Goal: Task Accomplishment & Management: Complete application form

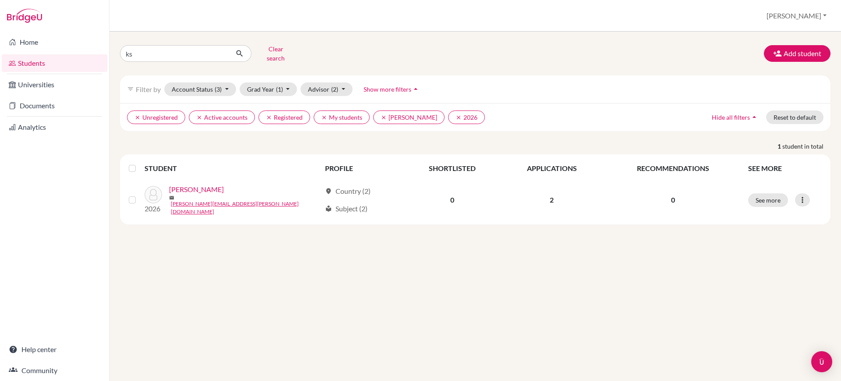
type input "k"
drag, startPoint x: 0, startPoint y: 0, endPoint x: 209, endPoint y: 54, distance: 216.3
click at [209, 54] on input "p" at bounding box center [174, 53] width 109 height 17
type input "[PERSON_NAME]"
click button "submit" at bounding box center [239, 53] width 23 height 17
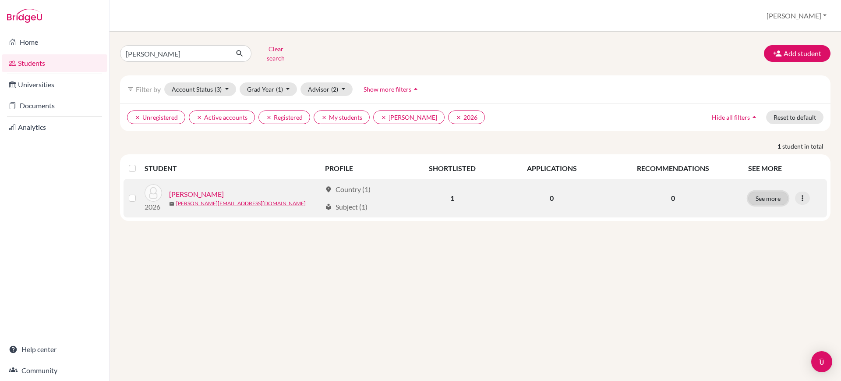
click at [780, 191] on button "See more" at bounding box center [768, 198] width 40 height 14
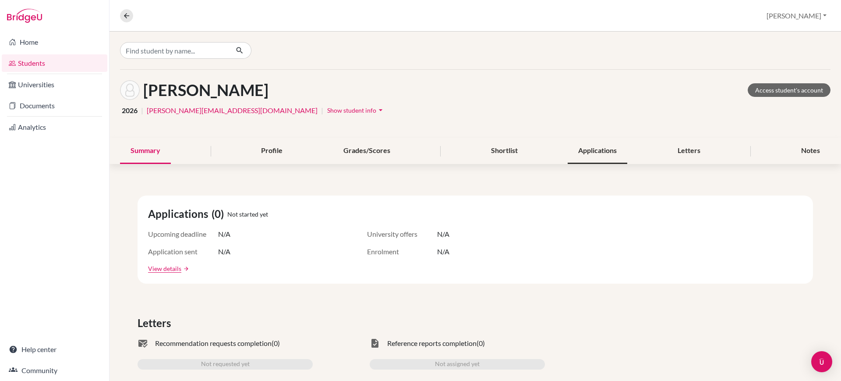
click at [592, 155] on div "Applications" at bounding box center [598, 151] width 60 height 26
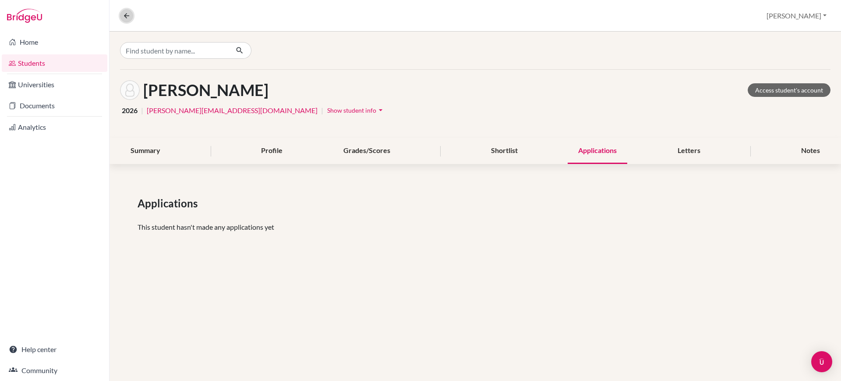
click at [122, 14] on button at bounding box center [126, 15] width 13 height 13
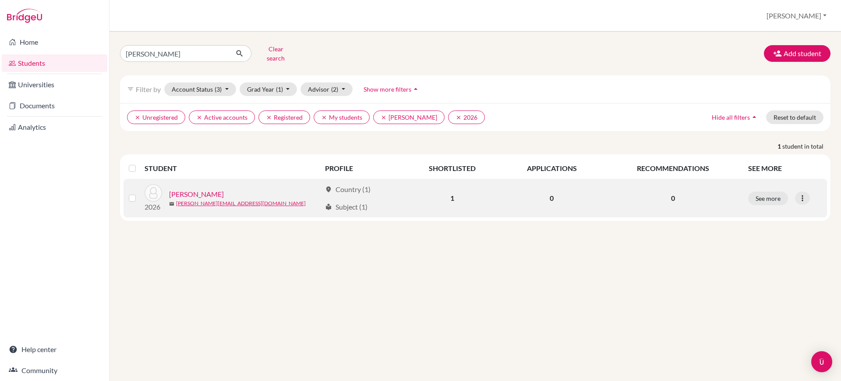
click at [576, 190] on td "0" at bounding box center [552, 198] width 102 height 39
click at [453, 187] on td "1" at bounding box center [452, 198] width 97 height 39
click at [804, 194] on icon at bounding box center [802, 198] width 9 height 9
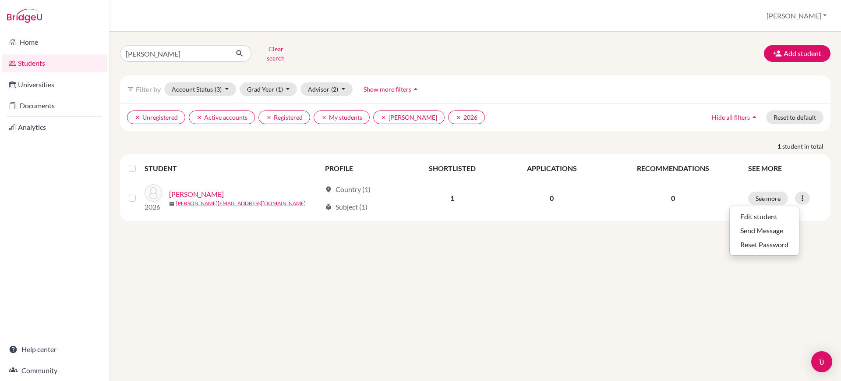
click at [667, 230] on div "[PERSON_NAME] Clear search Add student filter_list Filter by Account Status (3)…" at bounding box center [474, 206] width 731 height 349
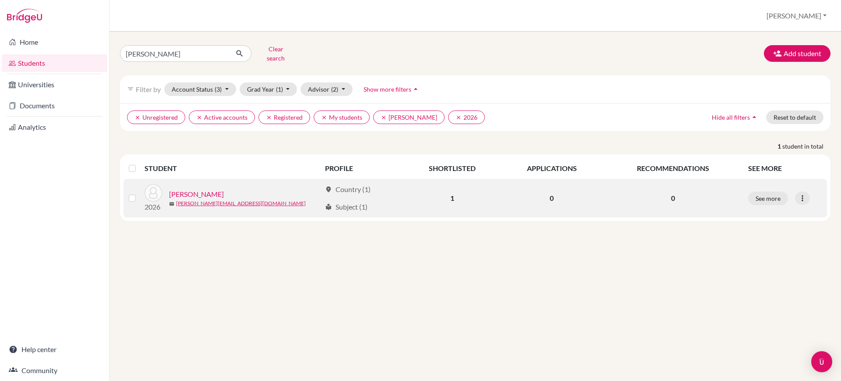
click at [187, 189] on link "[PERSON_NAME]" at bounding box center [196, 194] width 55 height 11
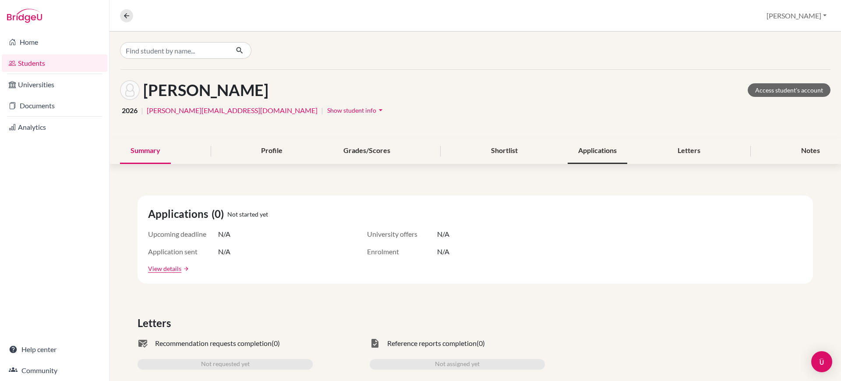
click at [607, 152] on div "Applications" at bounding box center [598, 151] width 60 height 26
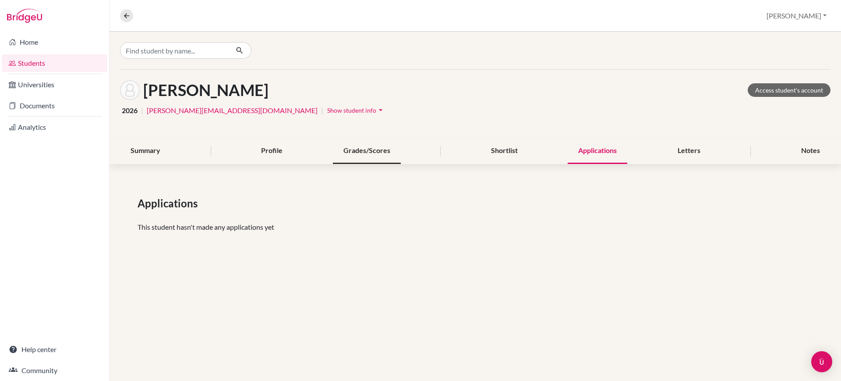
click at [378, 153] on div "Grades/Scores" at bounding box center [367, 151] width 68 height 26
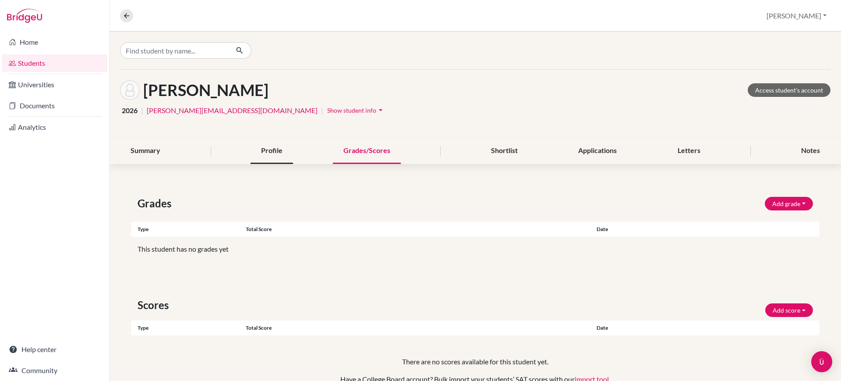
click at [281, 155] on div "Profile" at bounding box center [272, 151] width 42 height 26
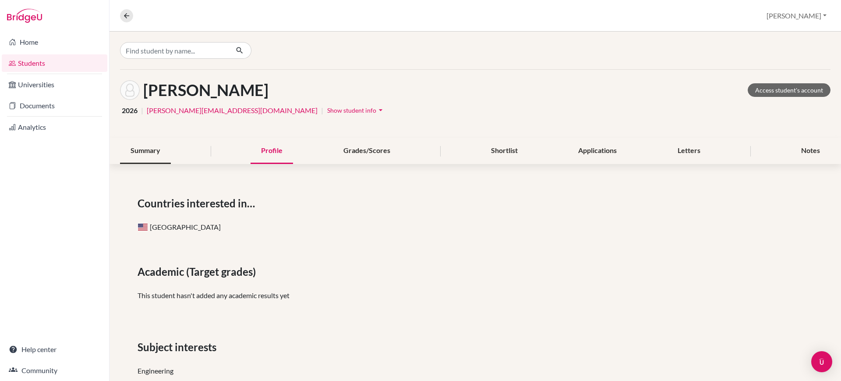
click at [158, 158] on div "Summary" at bounding box center [145, 151] width 51 height 26
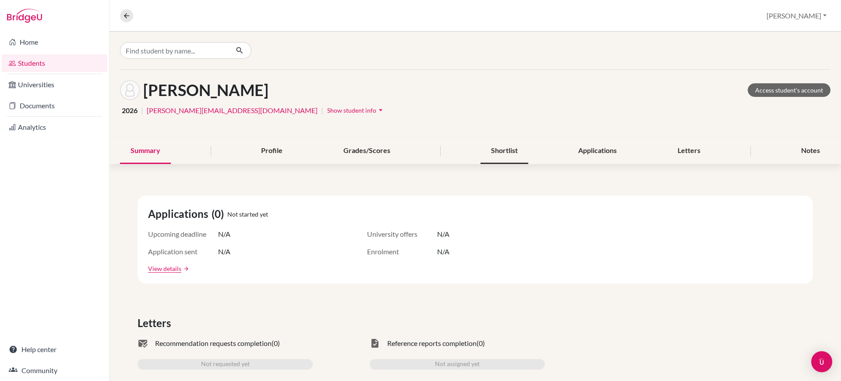
click at [492, 154] on div "Shortlist" at bounding box center [504, 151] width 48 height 26
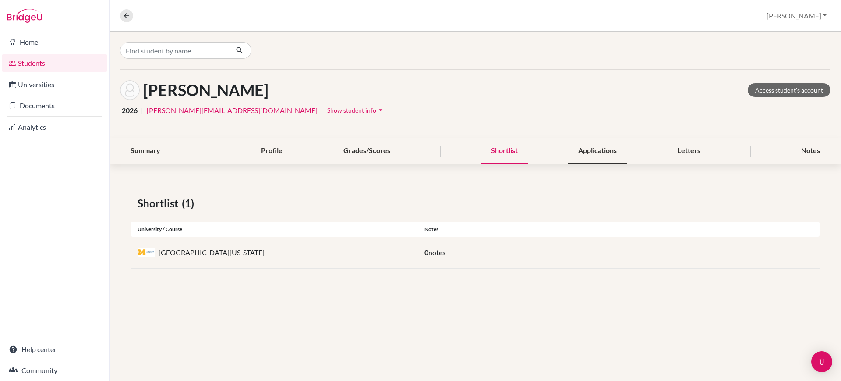
click at [584, 154] on div "Applications" at bounding box center [598, 151] width 60 height 26
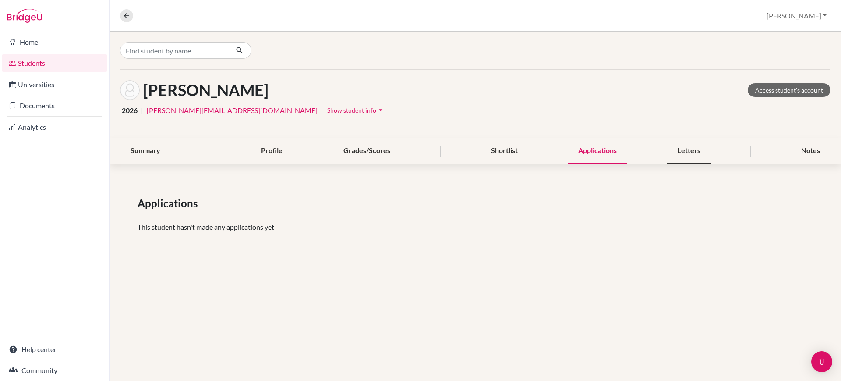
click at [673, 151] on div "Letters" at bounding box center [689, 151] width 44 height 26
click at [793, 151] on div "Notes" at bounding box center [811, 151] width 40 height 26
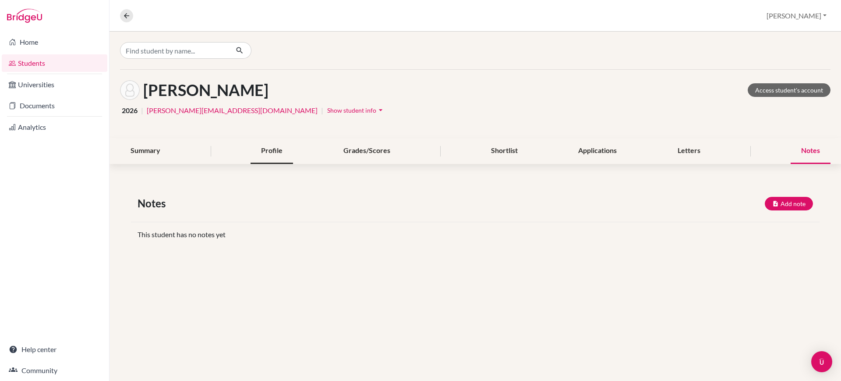
click at [280, 153] on div "Profile" at bounding box center [272, 151] width 42 height 26
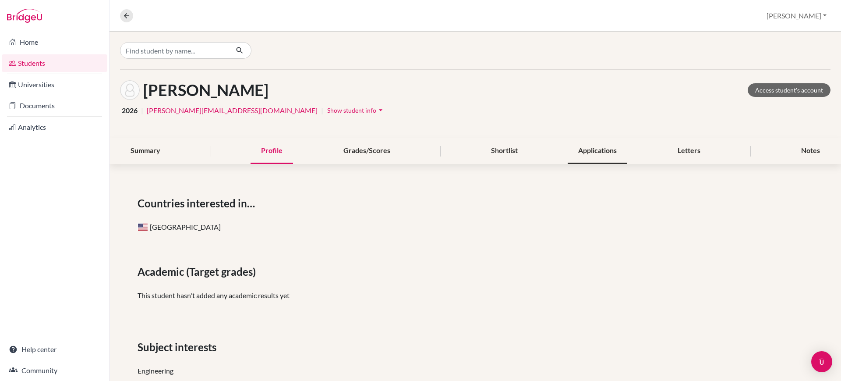
click at [588, 152] on div "Applications" at bounding box center [598, 151] width 60 height 26
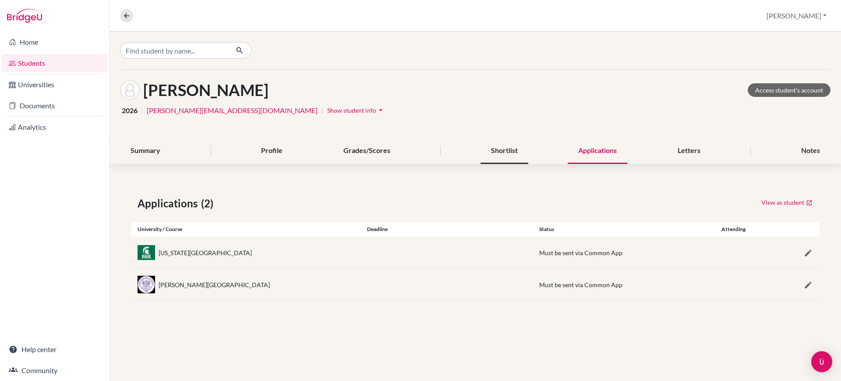
click at [509, 146] on div "Shortlist" at bounding box center [504, 151] width 48 height 26
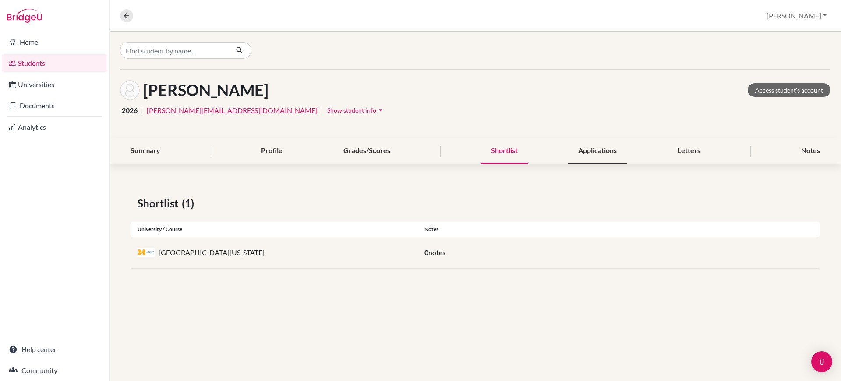
click at [624, 145] on div "Applications" at bounding box center [598, 151] width 60 height 26
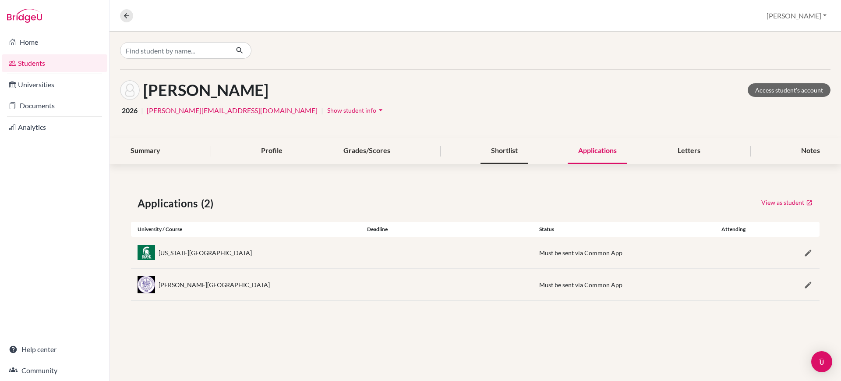
click at [519, 154] on div "Shortlist" at bounding box center [504, 151] width 48 height 26
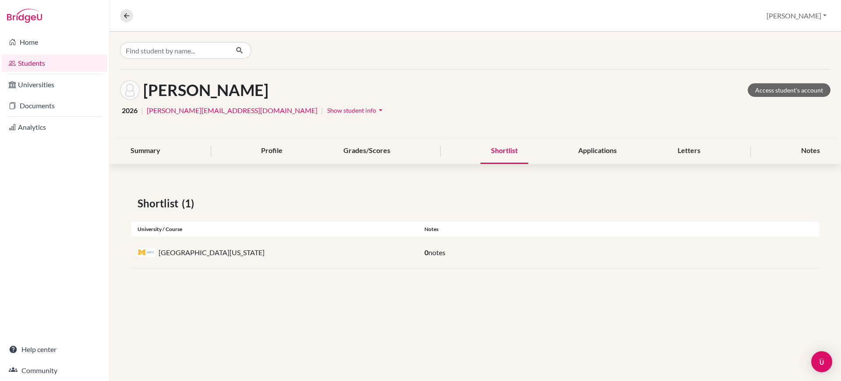
click at [424, 253] on span "0" at bounding box center [426, 252] width 4 height 8
click at [379, 157] on div "Grades/Scores" at bounding box center [367, 151] width 68 height 26
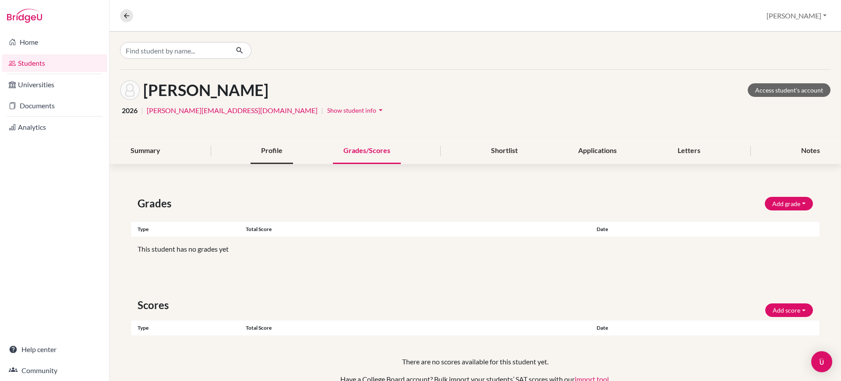
click at [279, 153] on div "Profile" at bounding box center [272, 151] width 42 height 26
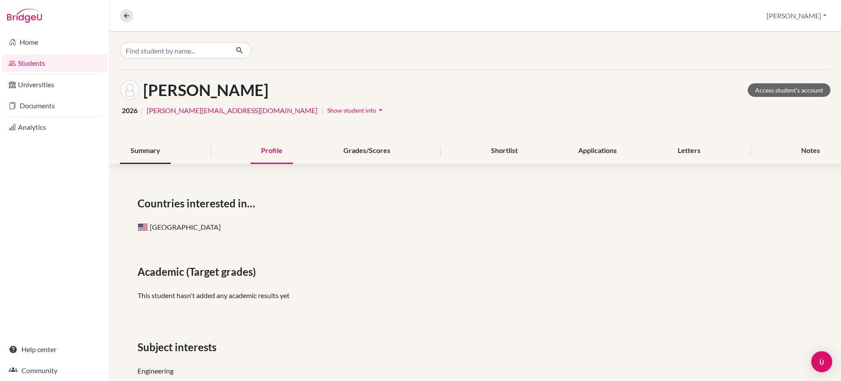
click at [150, 162] on div "Summary" at bounding box center [145, 151] width 51 height 26
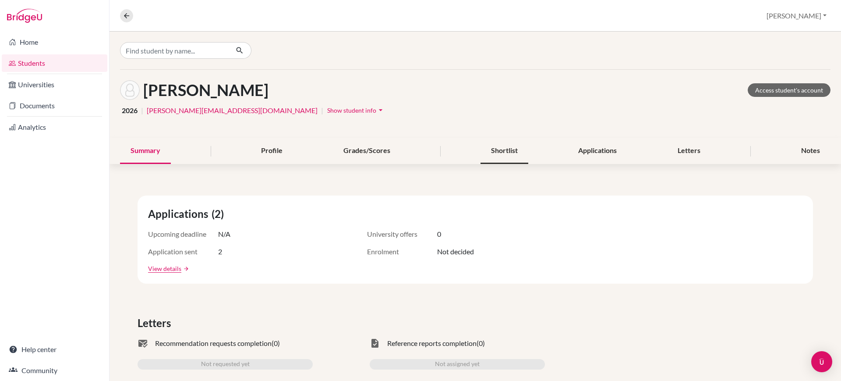
click at [512, 140] on div "Shortlist" at bounding box center [504, 151] width 48 height 26
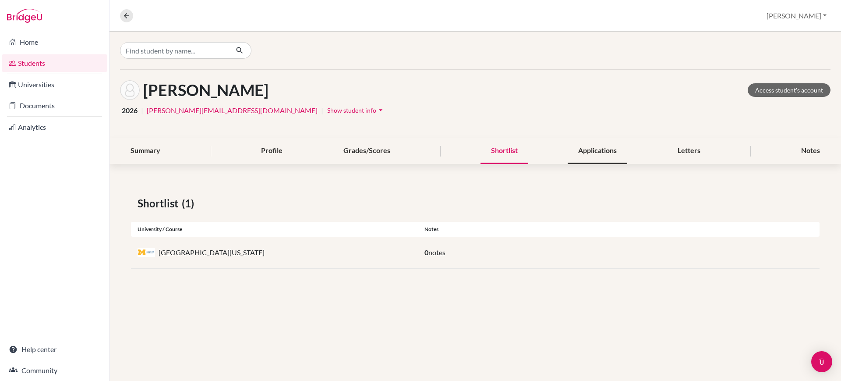
click at [583, 157] on div "Applications" at bounding box center [598, 151] width 60 height 26
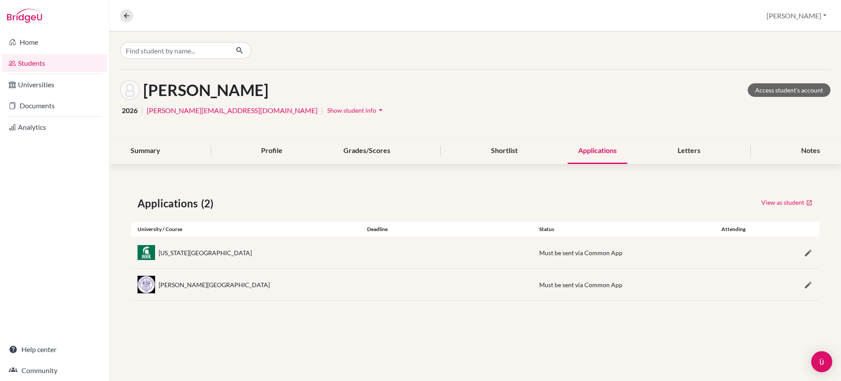
click at [795, 82] on div "Majumdar, Pramit Access student's account" at bounding box center [475, 90] width 710 height 20
click at [795, 85] on link "Access student's account" at bounding box center [789, 90] width 83 height 14
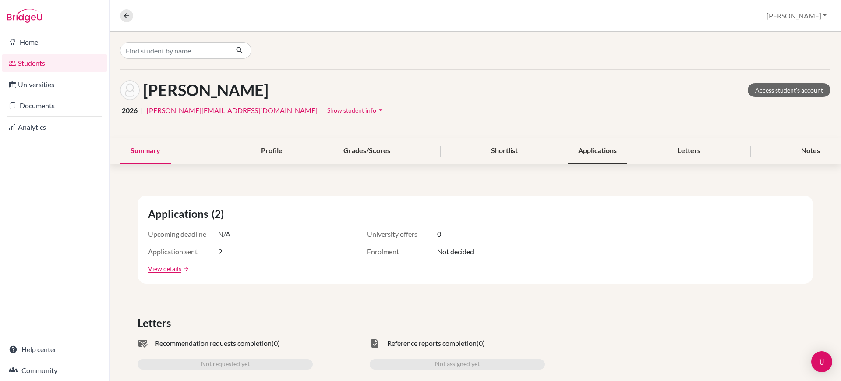
click at [593, 149] on div "Applications" at bounding box center [598, 151] width 60 height 26
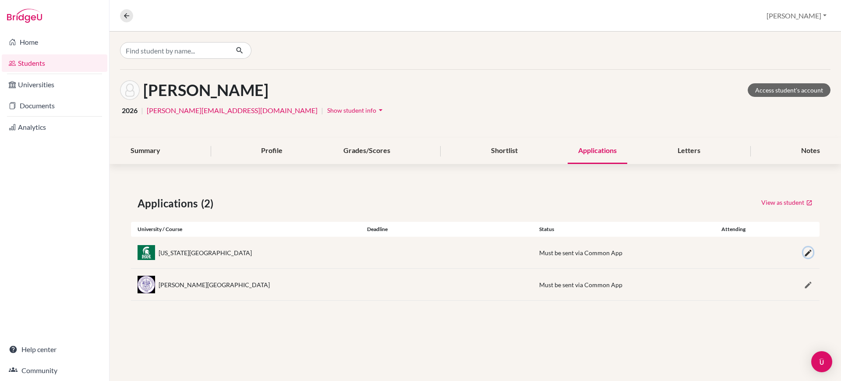
click at [809, 253] on icon "button" at bounding box center [808, 252] width 9 height 9
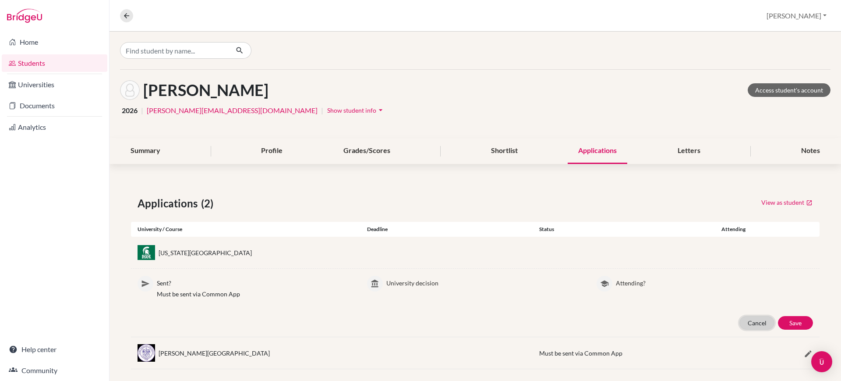
click at [747, 327] on button "Cancel" at bounding box center [756, 323] width 35 height 14
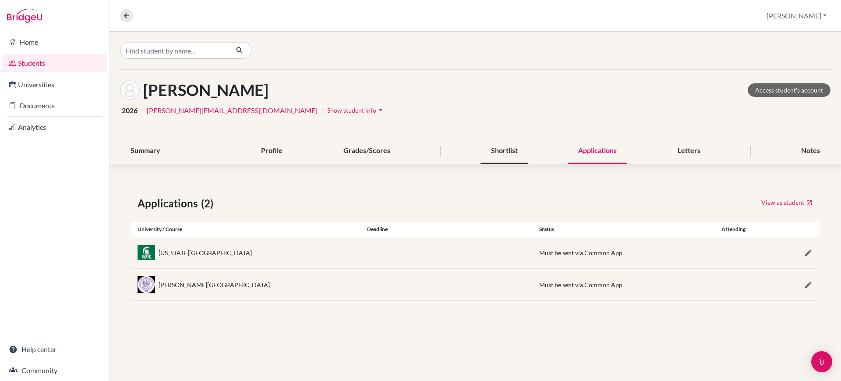
click at [522, 154] on div "Shortlist" at bounding box center [504, 151] width 48 height 26
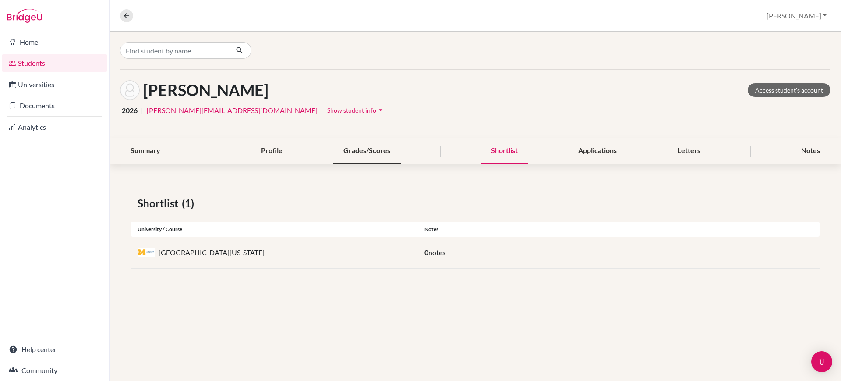
click at [373, 151] on div "Grades/Scores" at bounding box center [367, 151] width 68 height 26
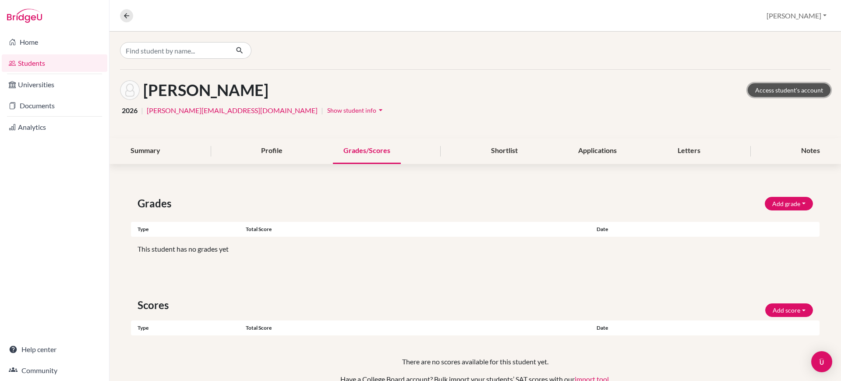
drag, startPoint x: 803, startPoint y: 89, endPoint x: 792, endPoint y: 94, distance: 11.8
click at [803, 89] on link "Access student's account" at bounding box center [789, 90] width 83 height 14
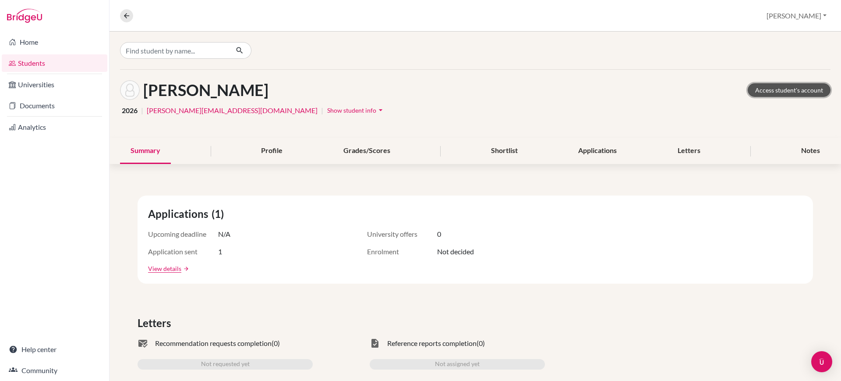
click at [805, 83] on link "Access student's account" at bounding box center [789, 90] width 83 height 14
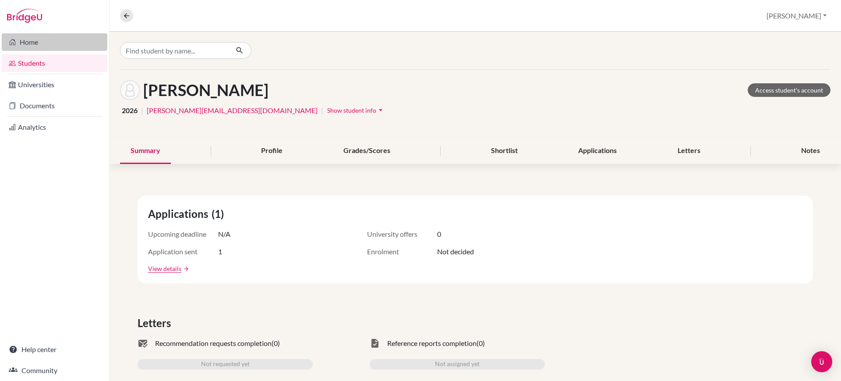
click at [19, 45] on link "Home" at bounding box center [55, 42] width 106 height 18
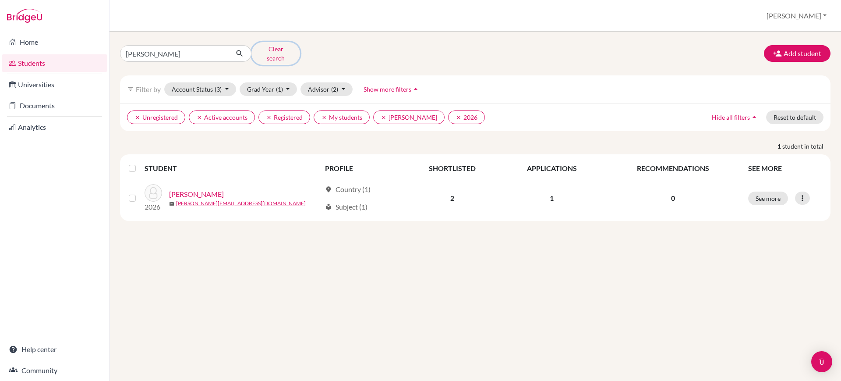
click at [276, 48] on button "Clear search" at bounding box center [275, 53] width 49 height 23
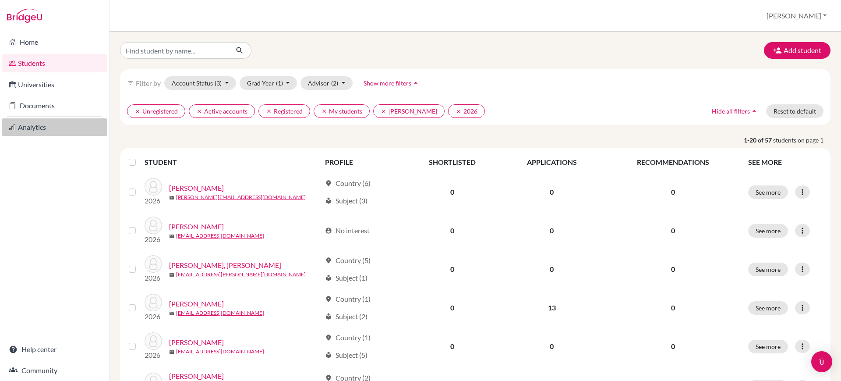
click at [57, 122] on link "Analytics" at bounding box center [55, 127] width 106 height 18
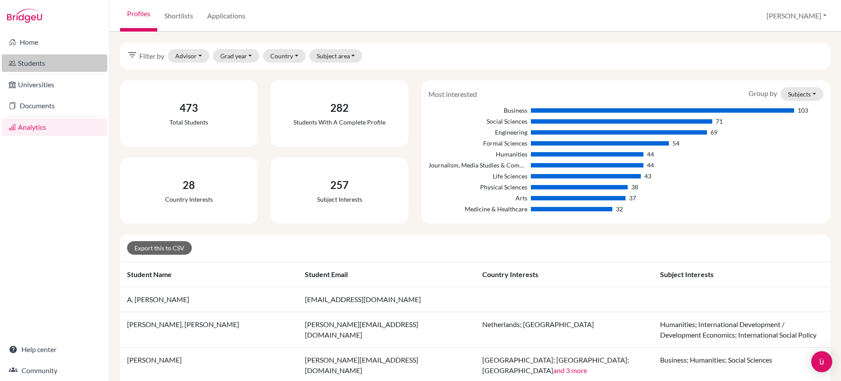
click at [46, 67] on link "Students" at bounding box center [55, 63] width 106 height 18
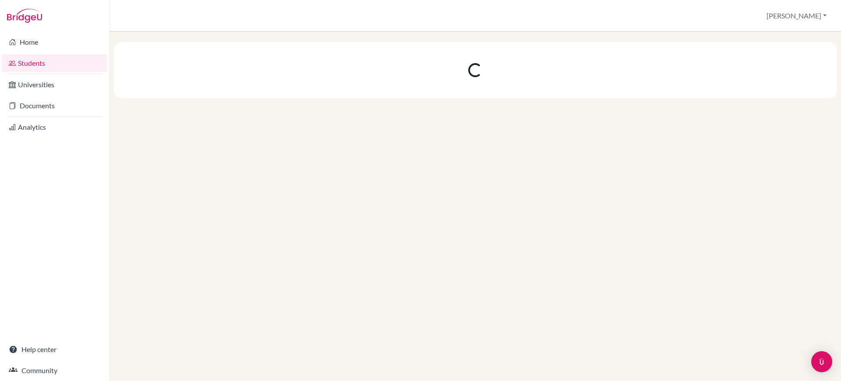
click at [46, 67] on link "Students" at bounding box center [55, 63] width 106 height 18
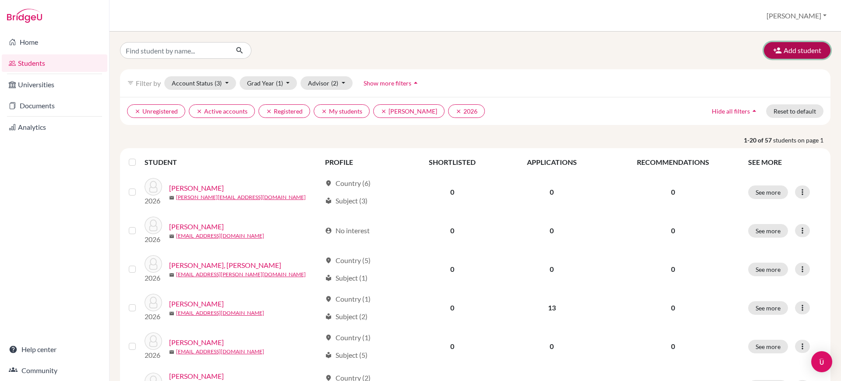
click at [799, 52] on button "Add student" at bounding box center [797, 50] width 67 height 17
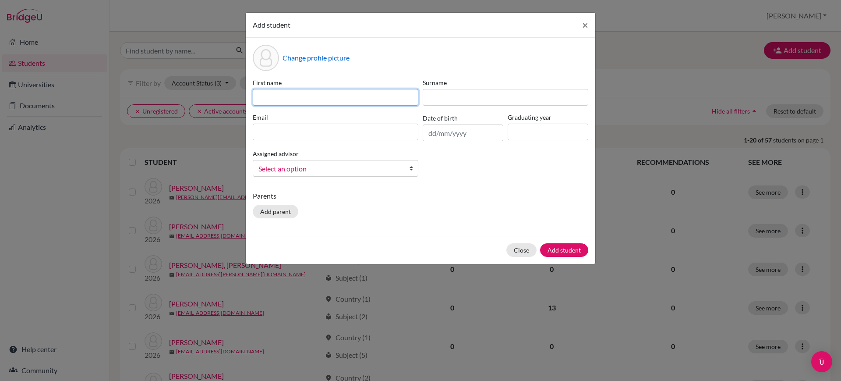
click at [343, 101] on input at bounding box center [336, 97] width 166 height 17
type input "Pramit"
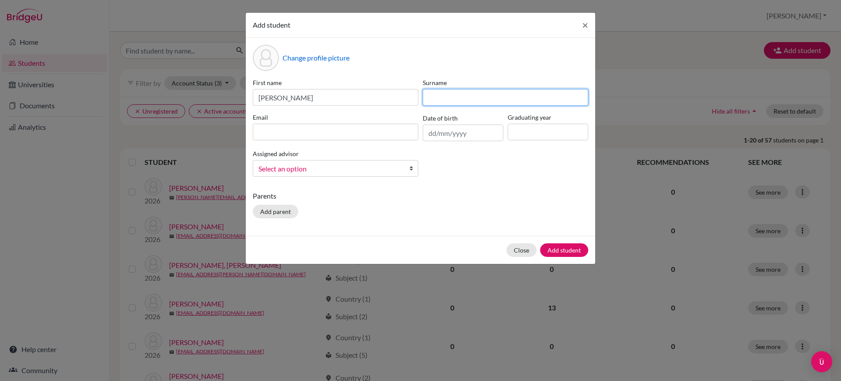
click at [469, 95] on input at bounding box center [506, 97] width 166 height 17
type input "Majumdar"
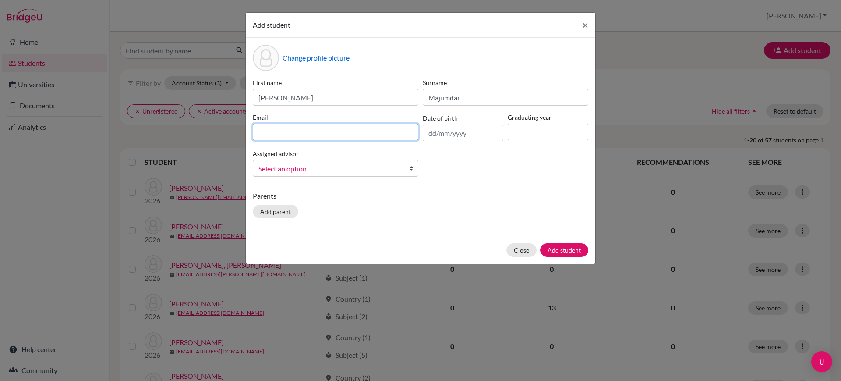
click at [374, 127] on input at bounding box center [336, 132] width 166 height 17
type input "pramit0514@gmail.com"
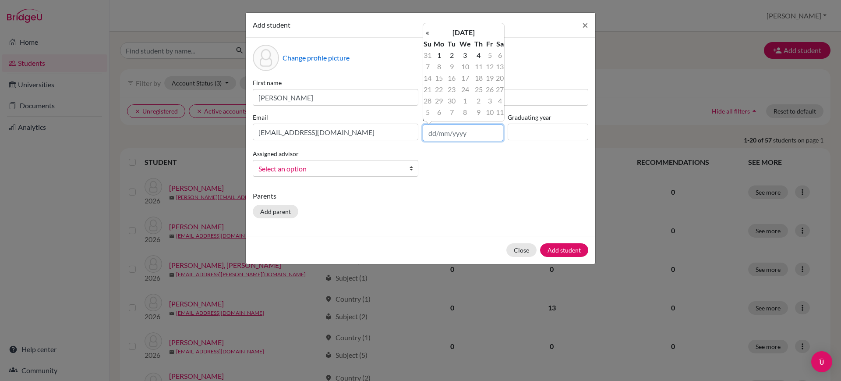
click at [470, 134] on input "text" at bounding box center [463, 132] width 81 height 17
click at [424, 80] on td "14" at bounding box center [427, 77] width 9 height 11
click at [429, 79] on td "14" at bounding box center [427, 77] width 9 height 11
type input "14/05/2008"
click at [465, 80] on td "14" at bounding box center [464, 77] width 15 height 11
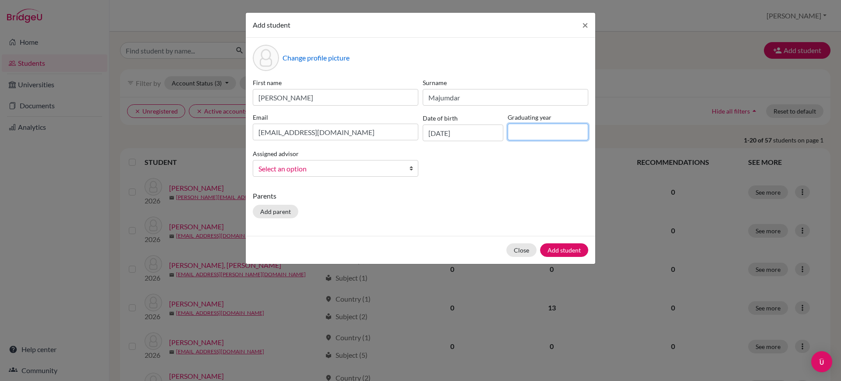
click at [535, 130] on input at bounding box center [548, 132] width 81 height 17
type input "2026"
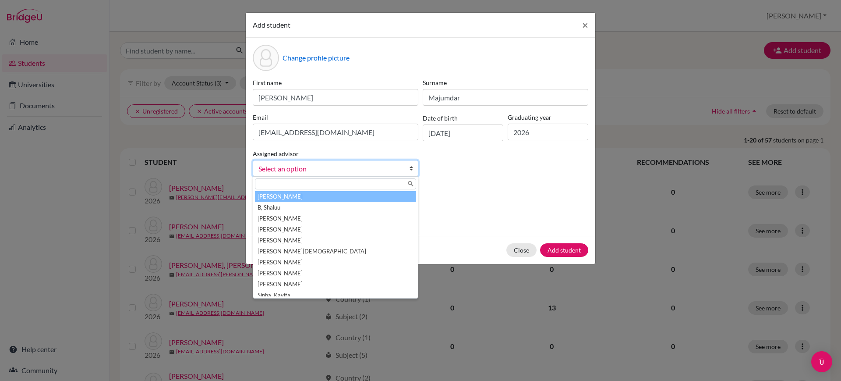
click at [407, 173] on link "Select an option" at bounding box center [336, 168] width 166 height 17
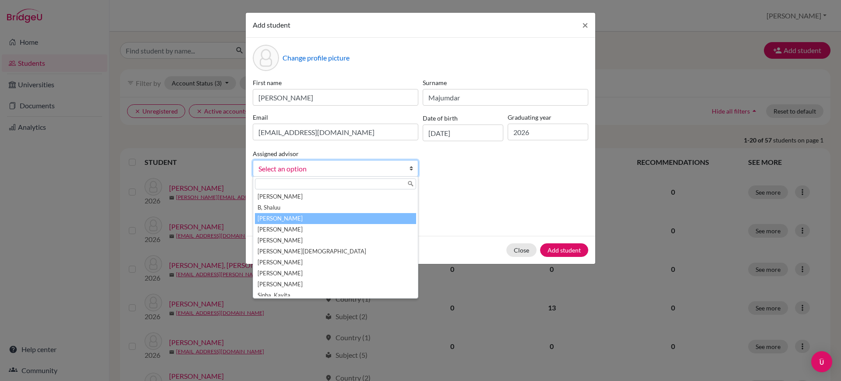
click at [311, 217] on li "[PERSON_NAME]" at bounding box center [335, 218] width 161 height 11
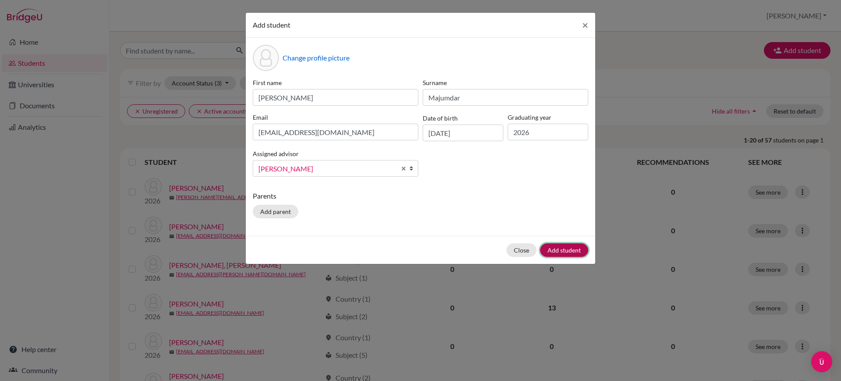
click at [552, 245] on button "Add student" at bounding box center [564, 250] width 48 height 14
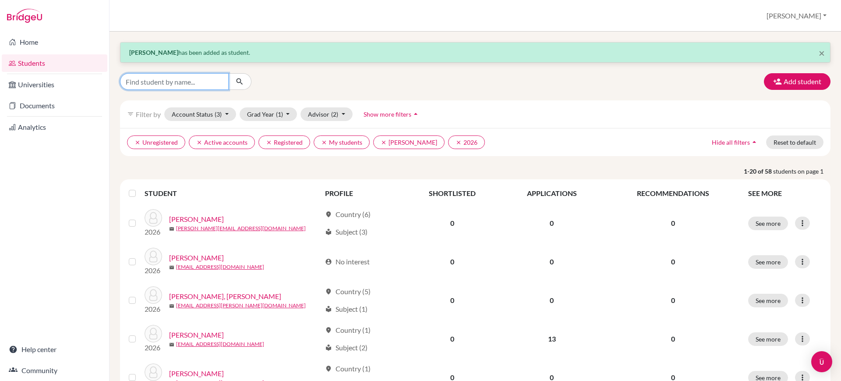
click at [222, 77] on input "Find student by name..." at bounding box center [174, 81] width 109 height 17
click at [332, 81] on div at bounding box center [233, 81] width 241 height 17
click at [172, 81] on input "Find student by name..." at bounding box center [174, 81] width 109 height 17
type input "parmith"
click at [241, 78] on icon "submit" at bounding box center [239, 81] width 9 height 9
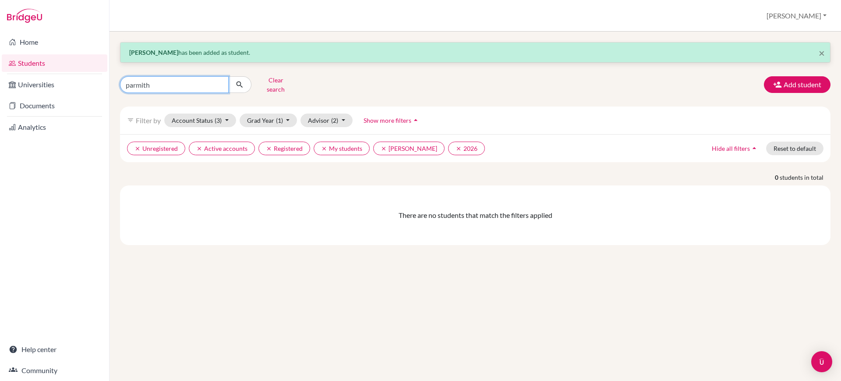
click at [193, 84] on input "parmith" at bounding box center [174, 84] width 109 height 17
type input "majunder"
click at [243, 80] on icon "submit" at bounding box center [239, 84] width 9 height 9
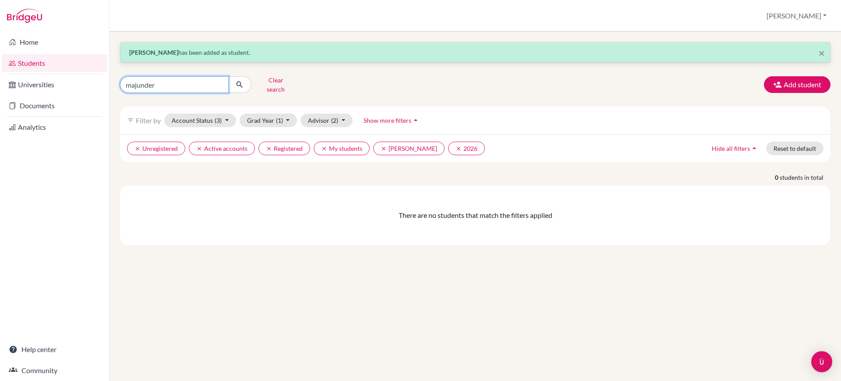
click at [211, 81] on input "majunder" at bounding box center [174, 84] width 109 height 17
type input "m"
type input "pramit"
click at [247, 81] on button "submit" at bounding box center [239, 84] width 23 height 17
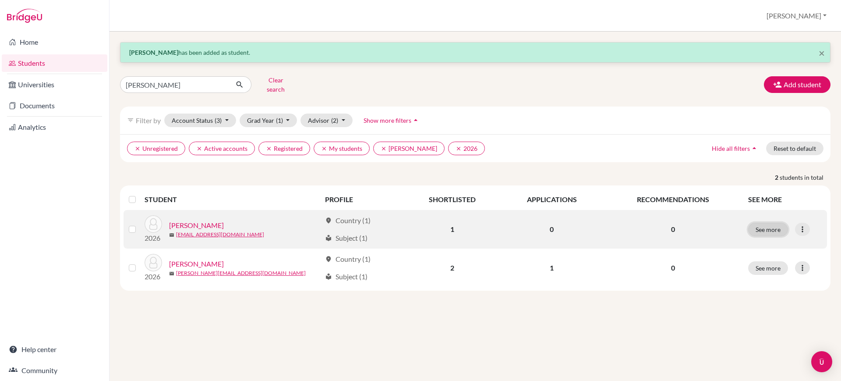
click at [761, 223] on button "See more" at bounding box center [768, 229] width 40 height 14
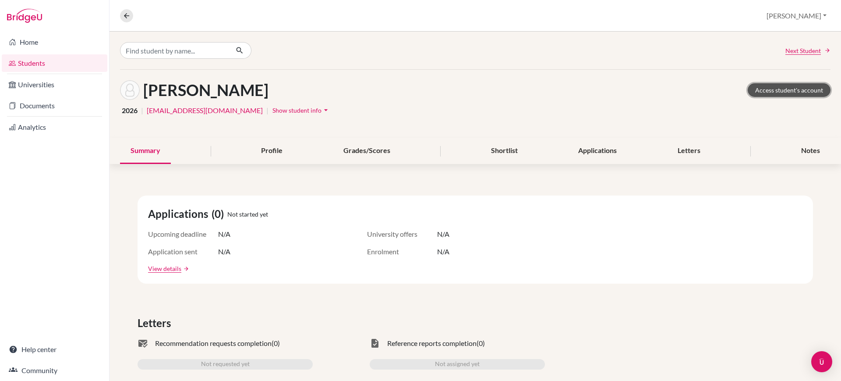
click at [766, 85] on link "Access student's account" at bounding box center [789, 90] width 83 height 14
